Goal: Task Accomplishment & Management: Complete application form

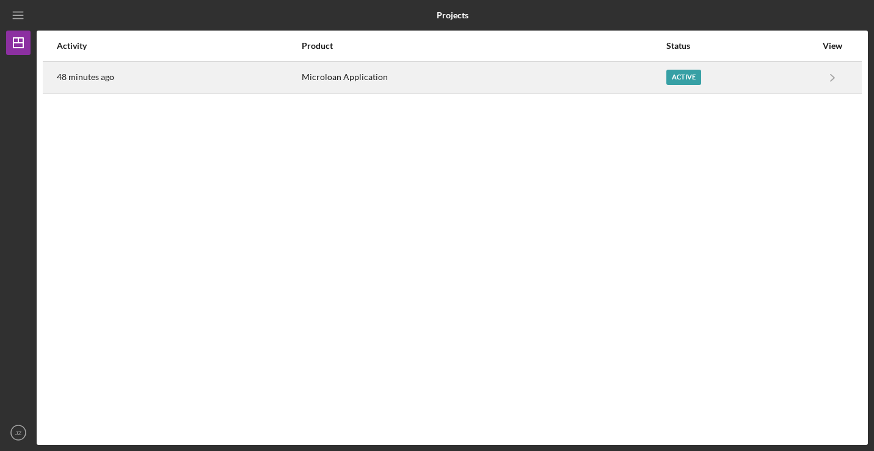
click at [441, 79] on div "Microloan Application" at bounding box center [483, 77] width 363 height 31
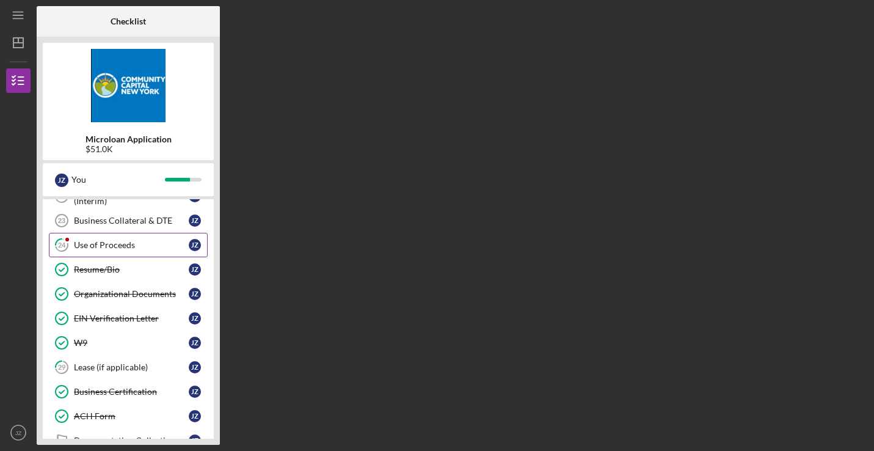
scroll to position [299, 0]
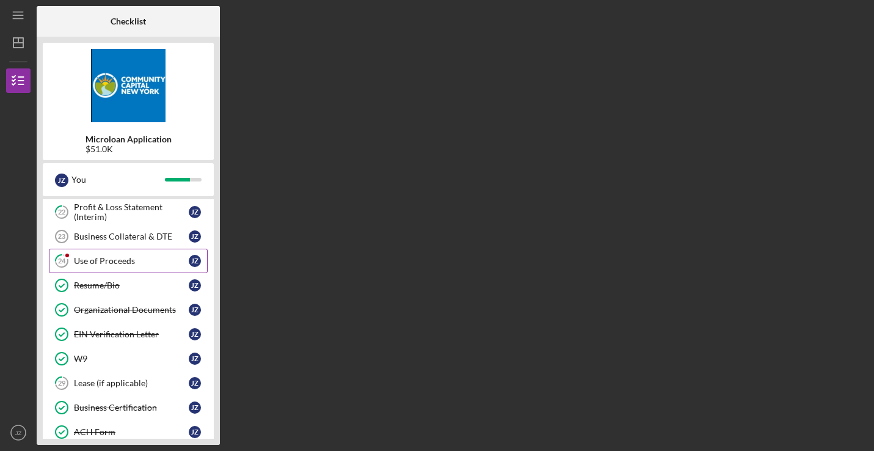
click at [123, 256] on div "Use of Proceeds" at bounding box center [131, 261] width 115 height 10
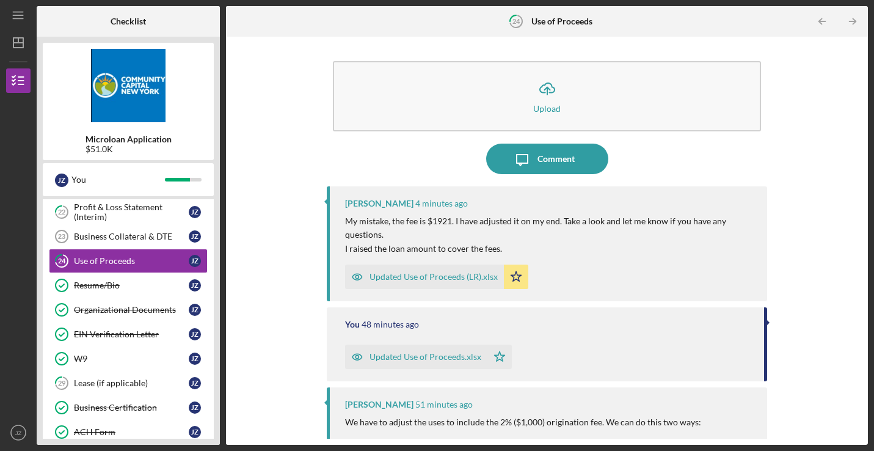
click at [446, 273] on div "Updated Use of Proceeds (LR).xlsx" at bounding box center [433, 277] width 128 height 10
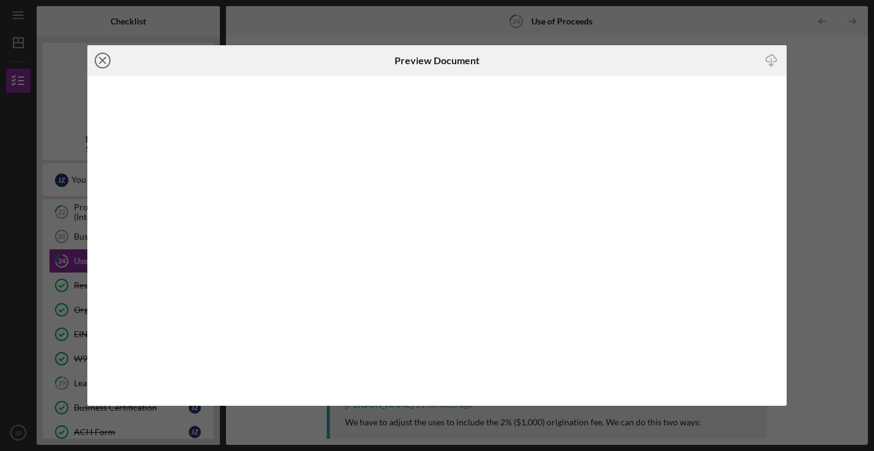
click at [100, 55] on icon "Icon/Close" at bounding box center [102, 60] width 31 height 31
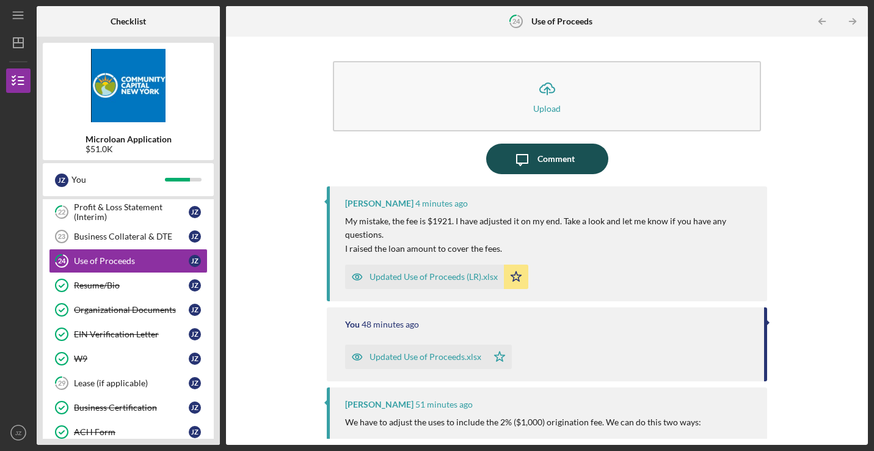
click at [573, 168] on button "Icon/Message Comment" at bounding box center [547, 158] width 122 height 31
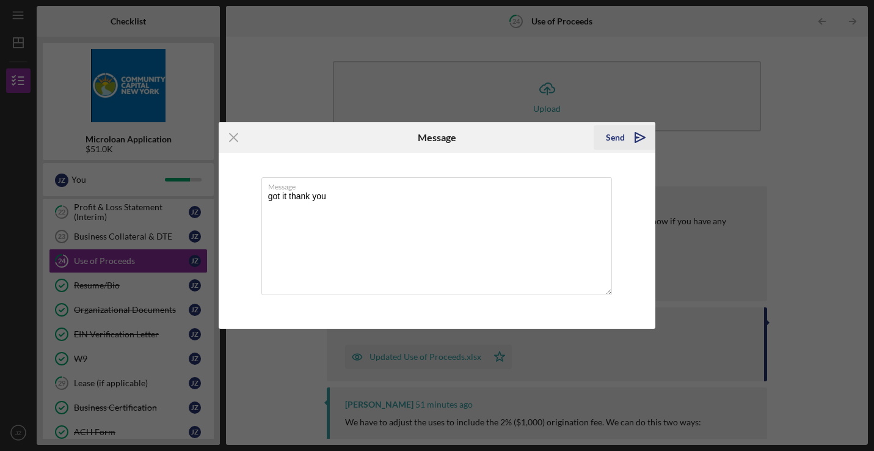
type textarea "got it thank you"
click at [629, 139] on icon "Icon/icon-invite-send" at bounding box center [639, 137] width 31 height 31
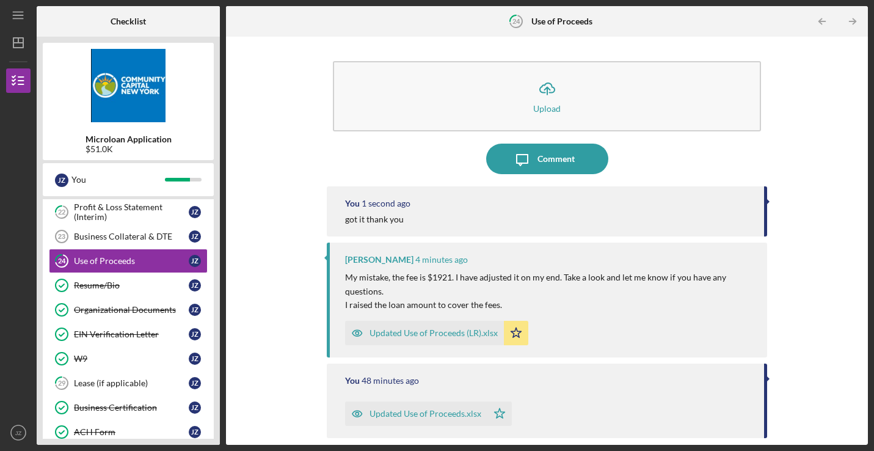
click at [872, 148] on div "Icon/Menu 24 Use of Proceeds Checklist Microloan Application $51.0K J Z You Ico…" at bounding box center [437, 225] width 874 height 451
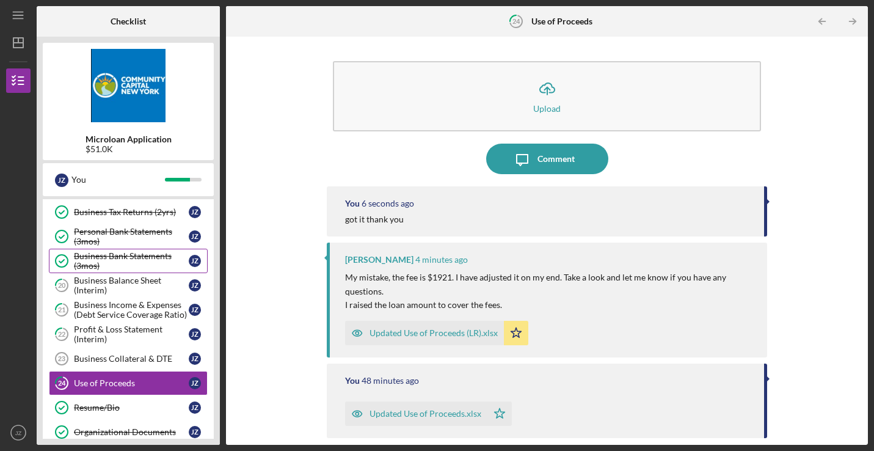
scroll to position [168, 0]
